Goal: Find contact information: Obtain details needed to contact an individual or organization

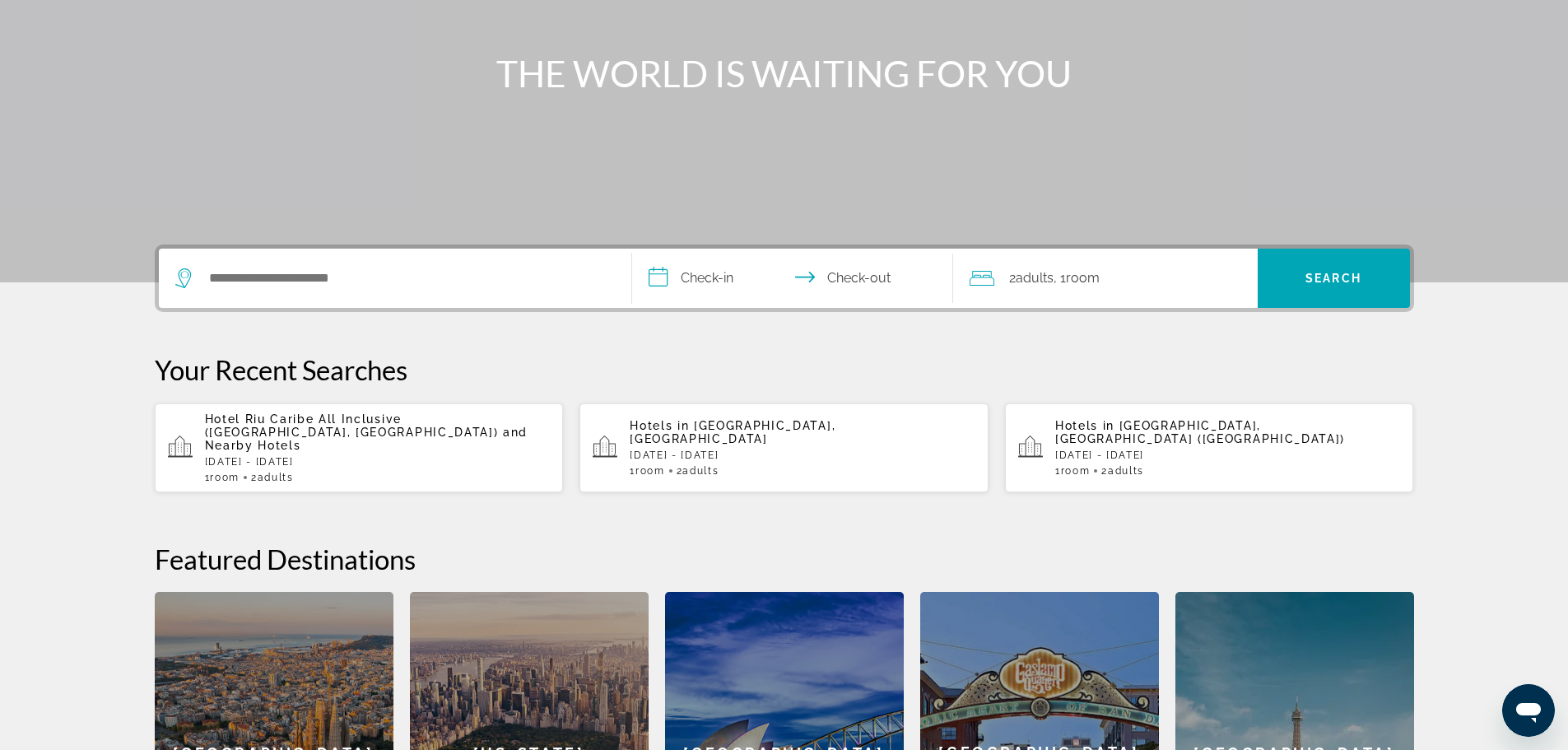
scroll to position [604, 0]
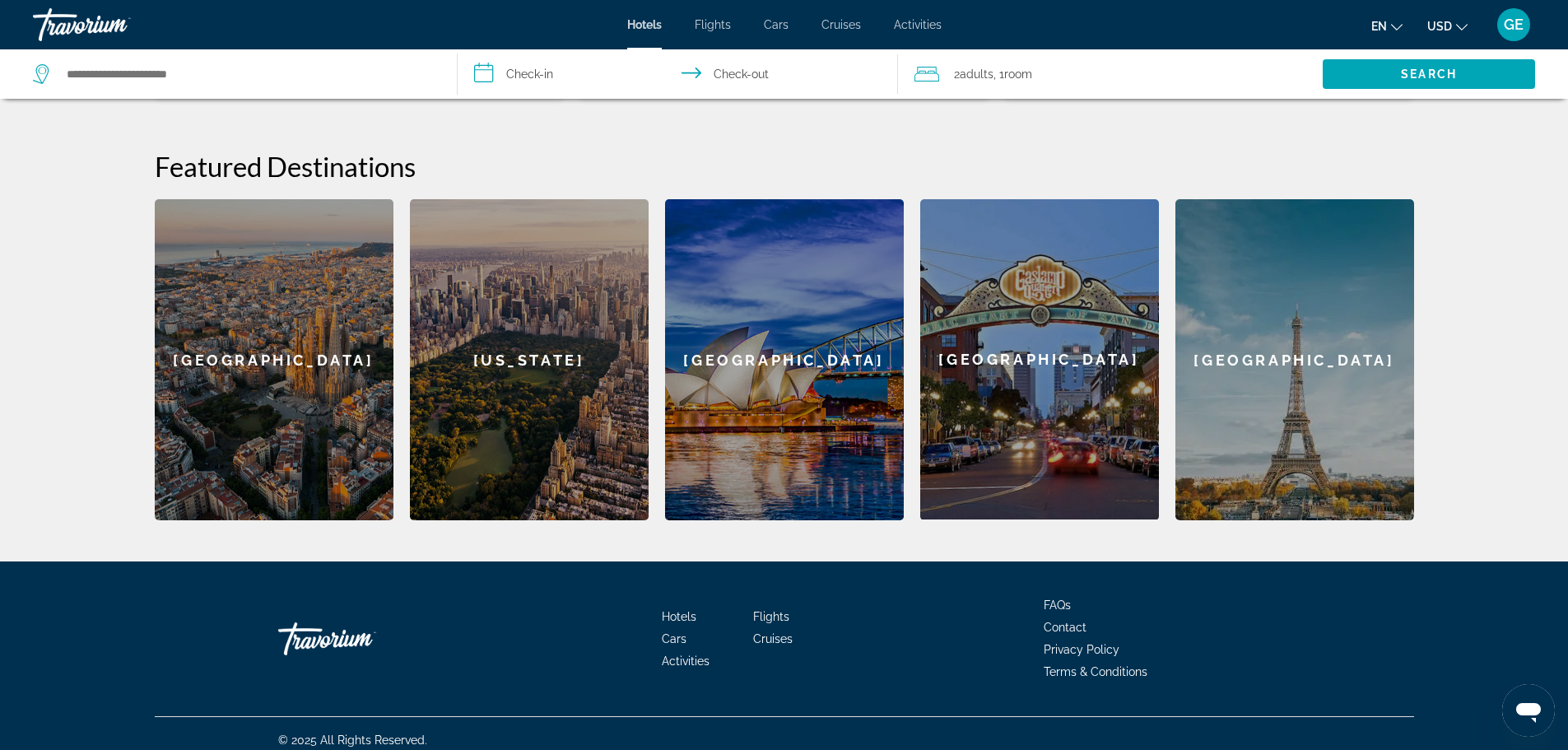
click at [1075, 621] on span "Contact" at bounding box center [1064, 627] width 43 height 13
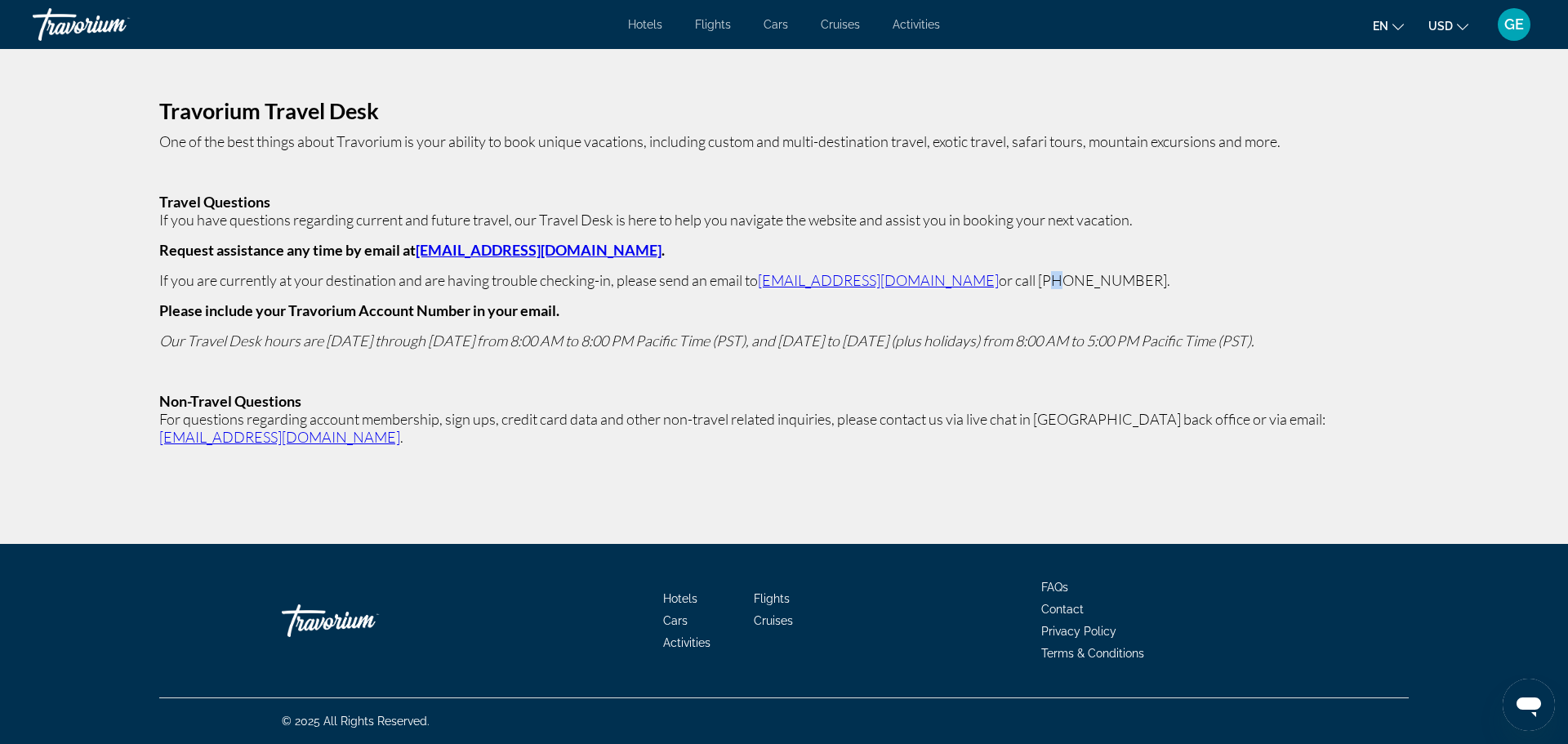
click at [972, 284] on p "If you are currently at your destination and are having trouble checking-in, pl…" at bounding box center [784, 280] width 1250 height 18
drag, startPoint x: 956, startPoint y: 279, endPoint x: 1102, endPoint y: 282, distance: 146.0
click at [1102, 282] on p "If you are currently at your destination and are having trouble checking-in, pl…" at bounding box center [784, 280] width 1250 height 18
copy p "[PHONE_NUMBER]."
click at [1100, 284] on p "If you are currently at your destination and are having trouble checking-in, pl…" at bounding box center [784, 280] width 1250 height 18
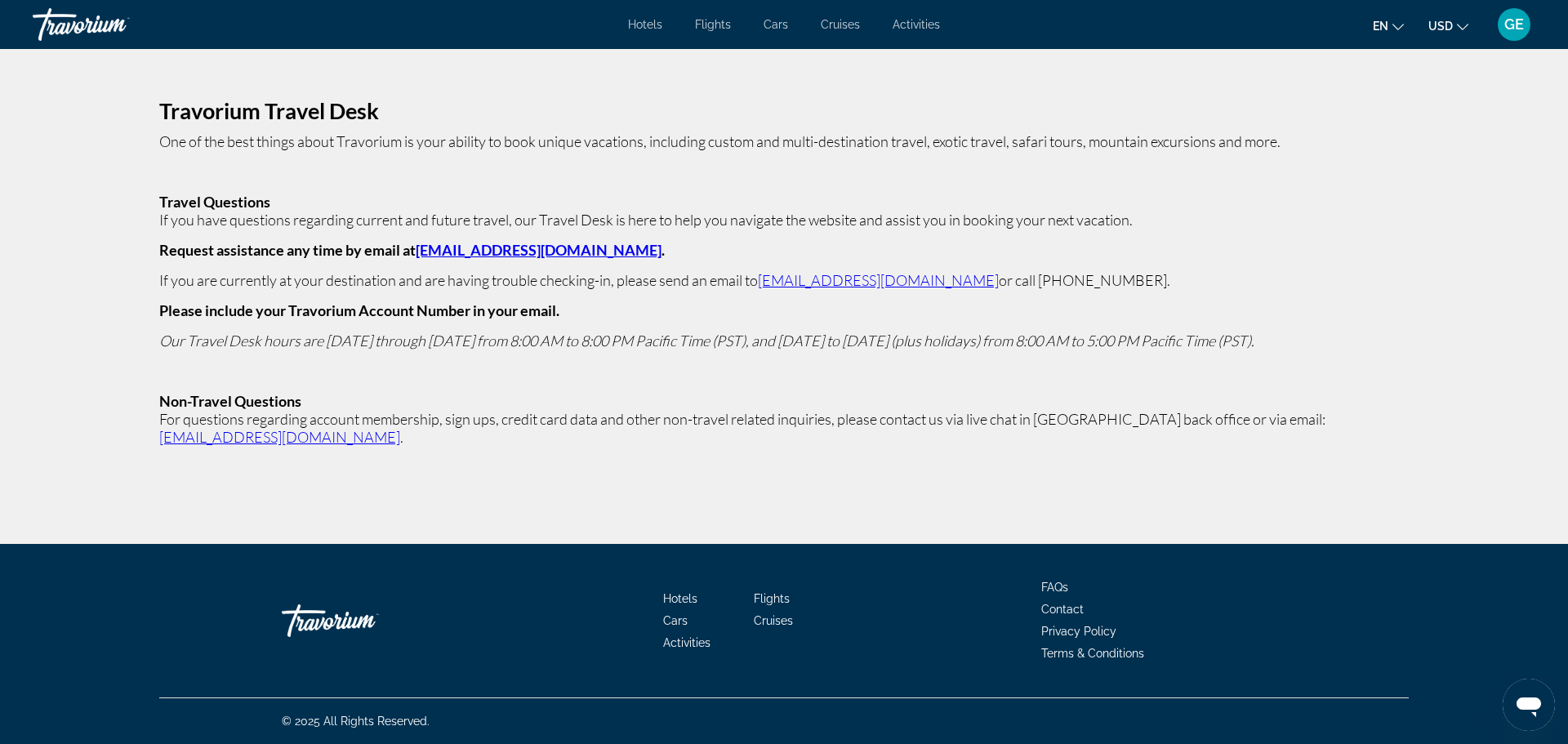
click at [682, 368] on p "Main content" at bounding box center [784, 371] width 1250 height 18
